Goal: Task Accomplishment & Management: Manage account settings

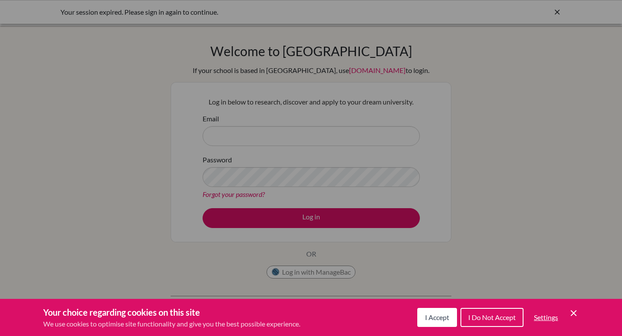
click at [581, 310] on div "Your choice regarding cookies on this site We use cookies to optimise site func…" at bounding box center [311, 317] width 622 height 37
click at [574, 310] on icon "Cookie Control Close Icon" at bounding box center [573, 313] width 10 height 10
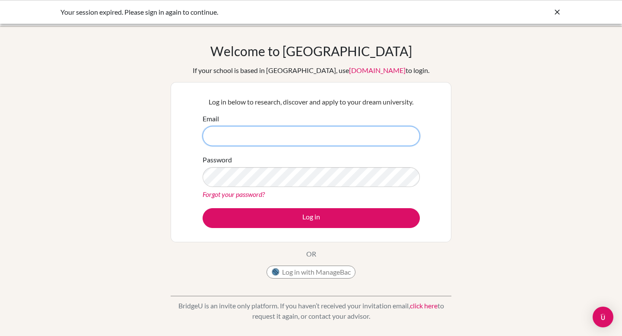
click at [274, 137] on input "Email" at bounding box center [310, 136] width 217 height 20
type input "[PERSON_NAME][EMAIL_ADDRESS][PERSON_NAME][DOMAIN_NAME]"
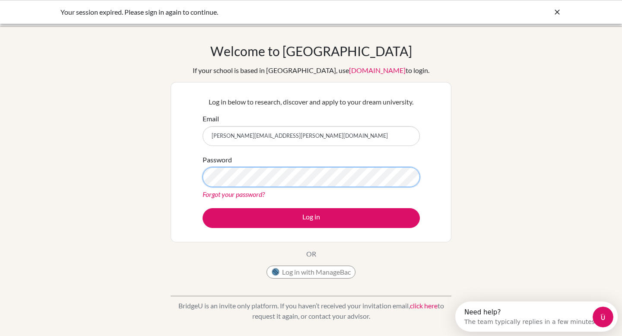
click at [202, 208] on button "Log in" at bounding box center [310, 218] width 217 height 20
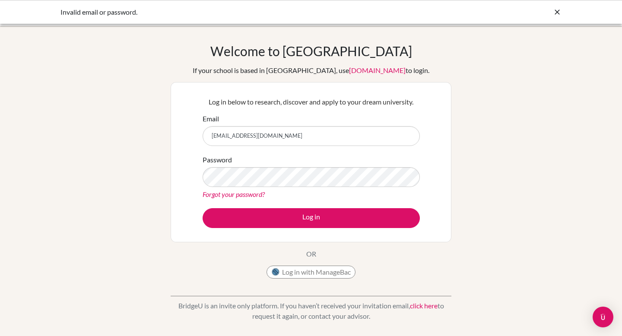
type input "[PERSON_NAME][EMAIL_ADDRESS][PERSON_NAME][DOMAIN_NAME]"
click at [202, 208] on button "Log in" at bounding box center [310, 218] width 217 height 20
click at [288, 270] on button "Log in with ManageBac" at bounding box center [310, 271] width 89 height 13
click at [234, 192] on link "Forgot your password?" at bounding box center [233, 194] width 62 height 8
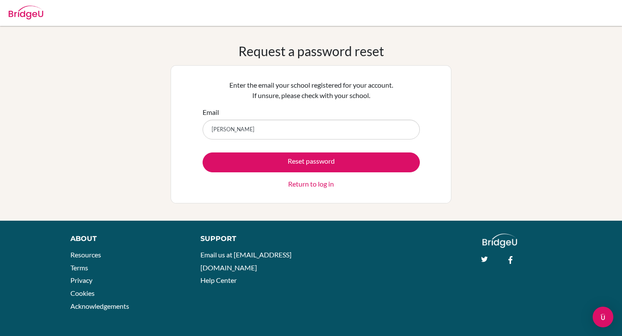
type input "[PERSON_NAME][EMAIL_ADDRESS][PERSON_NAME][DOMAIN_NAME]"
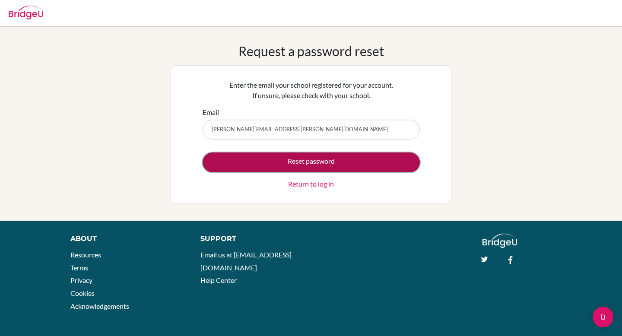
click at [280, 166] on button "Reset password" at bounding box center [310, 162] width 217 height 20
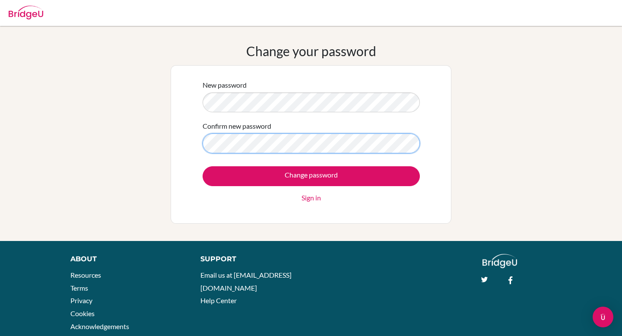
click at [202, 166] on input "Change password" at bounding box center [310, 176] width 217 height 20
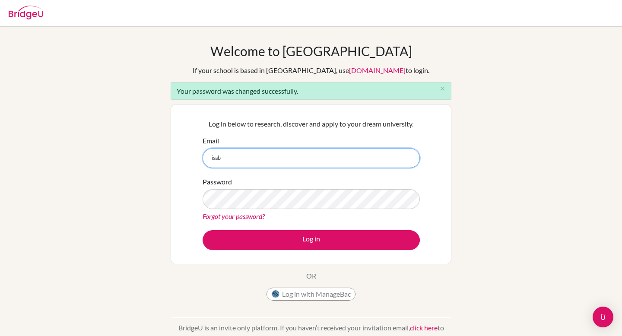
type input "[PERSON_NAME][EMAIL_ADDRESS][PERSON_NAME][DOMAIN_NAME]"
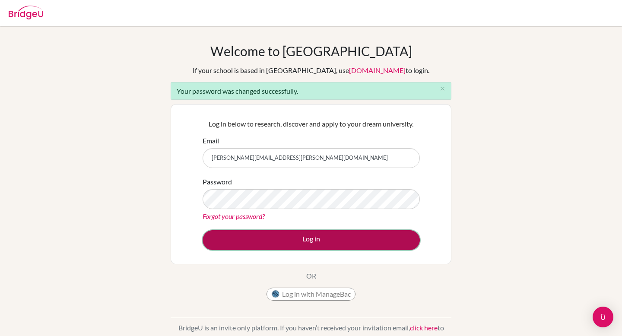
click at [283, 232] on button "Log in" at bounding box center [310, 240] width 217 height 20
